Goal: Task Accomplishment & Management: Complete application form

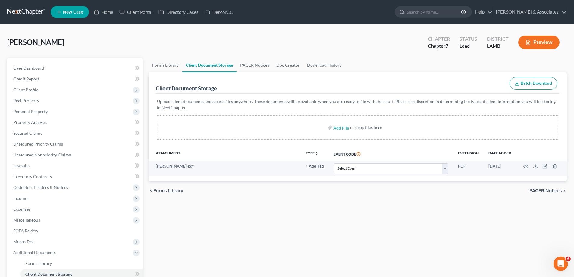
click at [73, 10] on span "New Case" at bounding box center [73, 12] width 20 height 5
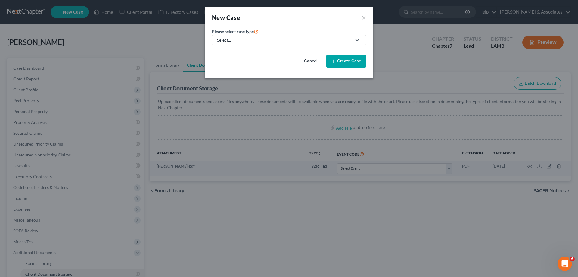
click at [266, 44] on link "Select..." at bounding box center [289, 40] width 154 height 10
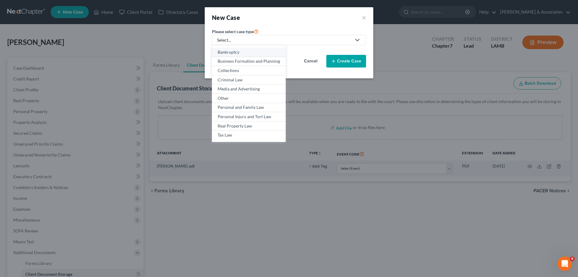
click at [249, 55] on link "Bankruptcy" at bounding box center [249, 52] width 74 height 9
select select "35"
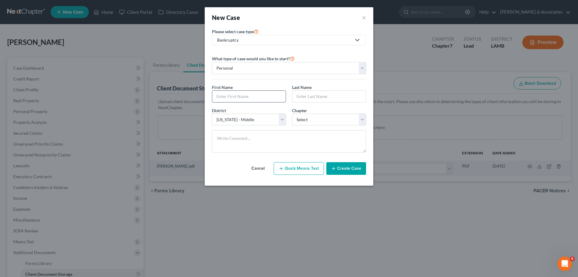
click at [244, 92] on input "text" at bounding box center [248, 96] width 73 height 11
type input "[PERSON_NAME]"
type input "Swidle"
select select "34"
select select "0"
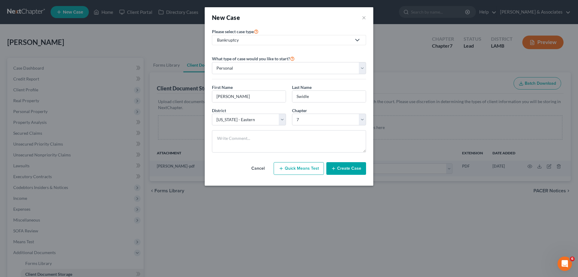
click at [341, 166] on button "Create Case" at bounding box center [346, 168] width 40 height 13
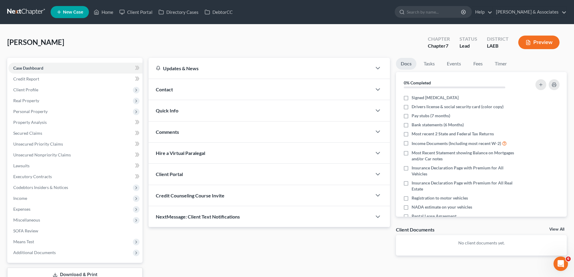
click at [228, 90] on div "Contact" at bounding box center [259, 89] width 223 height 21
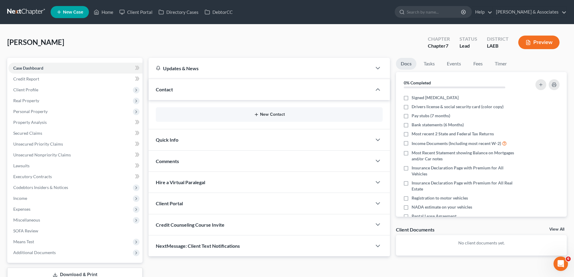
click at [269, 113] on button "New Contact" at bounding box center [268, 114] width 217 height 5
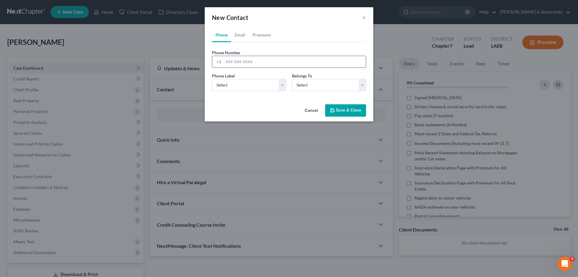
click at [235, 58] on input "tel" at bounding box center [294, 61] width 142 height 11
paste input "[PHONE_NUMBER]"
type input "[PHONE_NUMBER]"
drag, startPoint x: 259, startPoint y: 86, endPoint x: 255, endPoint y: 90, distance: 5.1
click at [259, 86] on select "Select Mobile Home Work Other" at bounding box center [249, 85] width 74 height 12
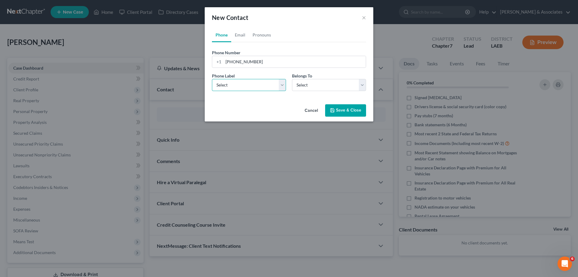
select select "0"
click at [212, 79] on select "Select Mobile Home Work Other" at bounding box center [249, 85] width 74 height 12
click at [326, 89] on select "Select Client Other" at bounding box center [329, 85] width 74 height 12
select select "0"
click at [292, 79] on select "Select Client Other" at bounding box center [329, 85] width 74 height 12
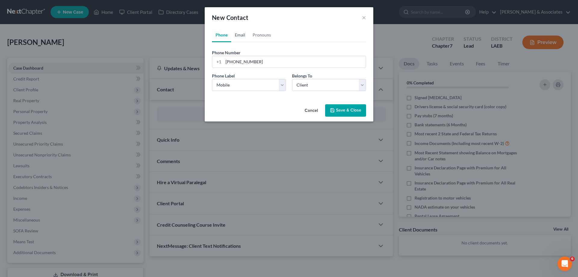
click at [238, 36] on link "Email" at bounding box center [240, 35] width 18 height 14
drag, startPoint x: 248, startPoint y: 58, endPoint x: 247, endPoint y: 66, distance: 8.5
click at [248, 58] on input "email" at bounding box center [294, 61] width 142 height 11
paste input "[EMAIL_ADDRESS][DOMAIN_NAME]"
type input "[EMAIL_ADDRESS][DOMAIN_NAME]"
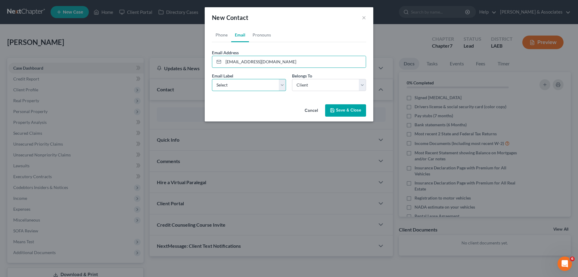
drag, startPoint x: 235, startPoint y: 83, endPoint x: 247, endPoint y: 90, distance: 13.7
click at [235, 83] on select "Select Home Work Other" at bounding box center [249, 85] width 74 height 12
select select "0"
click at [212, 79] on select "Select Home Work Other" at bounding box center [249, 85] width 74 height 12
drag, startPoint x: 316, startPoint y: 82, endPoint x: 316, endPoint y: 86, distance: 4.3
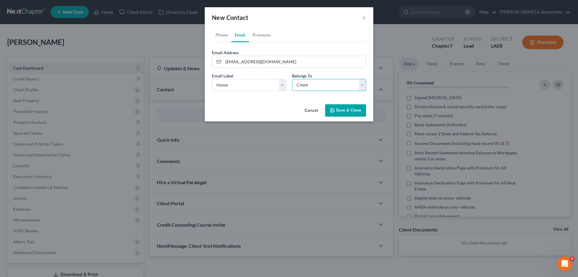
click at [316, 82] on select "Select Client Other" at bounding box center [329, 85] width 74 height 12
click at [292, 79] on select "Select Client Other" at bounding box center [329, 85] width 74 height 12
click at [354, 111] on button "Save & Close" at bounding box center [345, 110] width 41 height 13
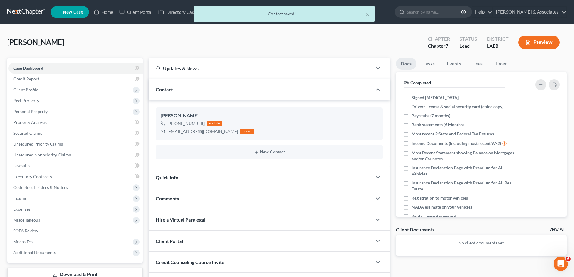
click at [203, 194] on div "Comments" at bounding box center [259, 198] width 223 height 21
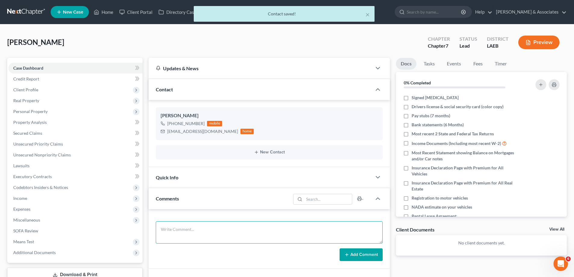
drag, startPoint x: 220, startPoint y: 227, endPoint x: 337, endPoint y: 241, distance: 118.3
click at [220, 226] on textarea at bounding box center [269, 232] width 227 height 22
paste textarea "about 32000 in [PERSON_NAME] literally no assets, only complication I see is so…"
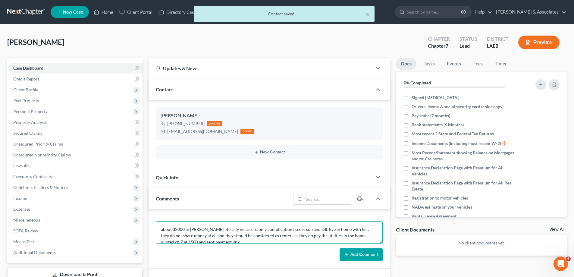
scroll to position [2, 0]
type textarea "about 32000 in [PERSON_NAME] literally no assets, only complication I see is so…"
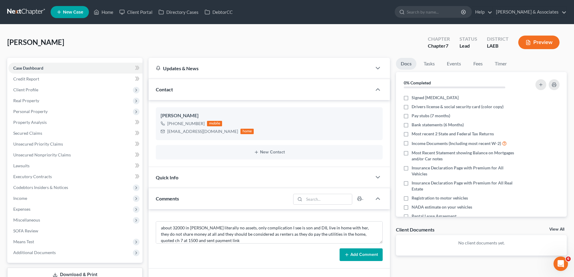
drag, startPoint x: 367, startPoint y: 257, endPoint x: 471, endPoint y: 240, distance: 106.1
click at [369, 256] on button "Add Comment" at bounding box center [360, 254] width 43 height 13
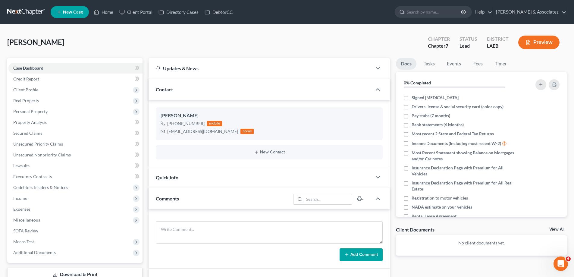
scroll to position [0, 0]
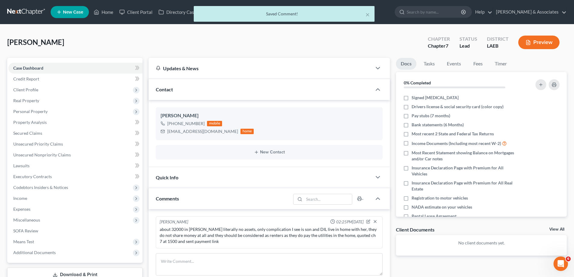
click at [567, 228] on div "Docs Tasks Events Fees Timer 0% Completed Nothing here yet! Signed [MEDICAL_DAT…" at bounding box center [481, 221] width 177 height 327
drag, startPoint x: 558, startPoint y: 227, endPoint x: 218, endPoint y: 264, distance: 341.6
click at [558, 228] on link "View All" at bounding box center [556, 229] width 15 height 4
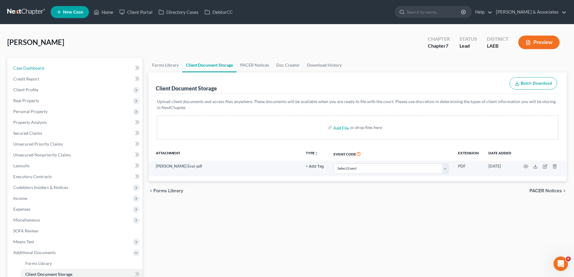
drag, startPoint x: 67, startPoint y: 66, endPoint x: 576, endPoint y: 70, distance: 509.1
click at [66, 66] on link "Case Dashboard" at bounding box center [75, 68] width 134 height 11
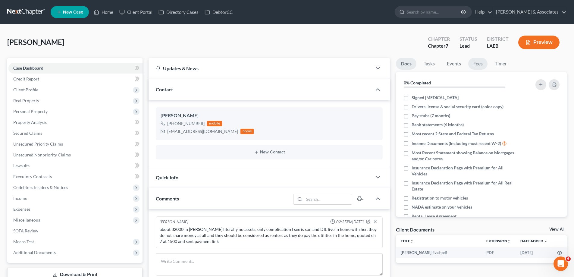
click at [483, 65] on link "Fees" at bounding box center [477, 64] width 19 height 12
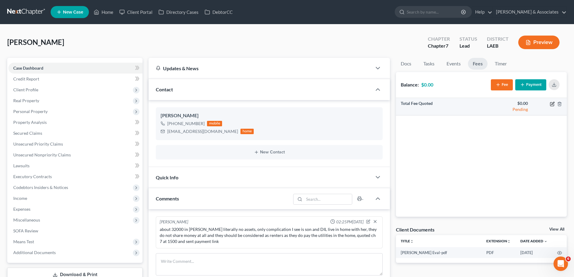
click at [553, 102] on icon "button" at bounding box center [552, 103] width 3 height 3
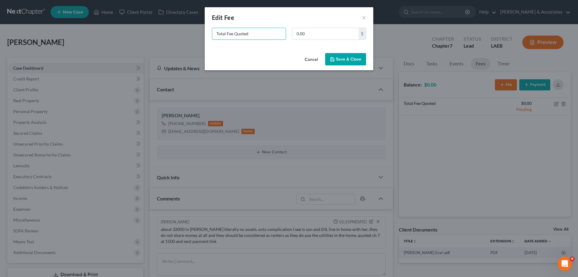
drag, startPoint x: 262, startPoint y: 32, endPoint x: 135, endPoint y: 20, distance: 126.9
click at [136, 26] on div "New Fee Edit Fee × Total Fee Quoted 0.00 $ Cancel Save & Close" at bounding box center [289, 138] width 578 height 277
type input "ch 7"
type input "1,500"
drag, startPoint x: 364, startPoint y: 61, endPoint x: 361, endPoint y: 54, distance: 7.8
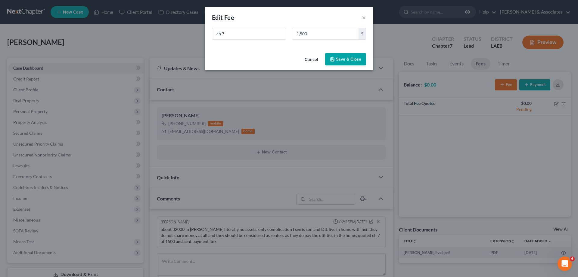
click at [362, 61] on button "Save & Close" at bounding box center [345, 59] width 41 height 13
